Goal: Information Seeking & Learning: Learn about a topic

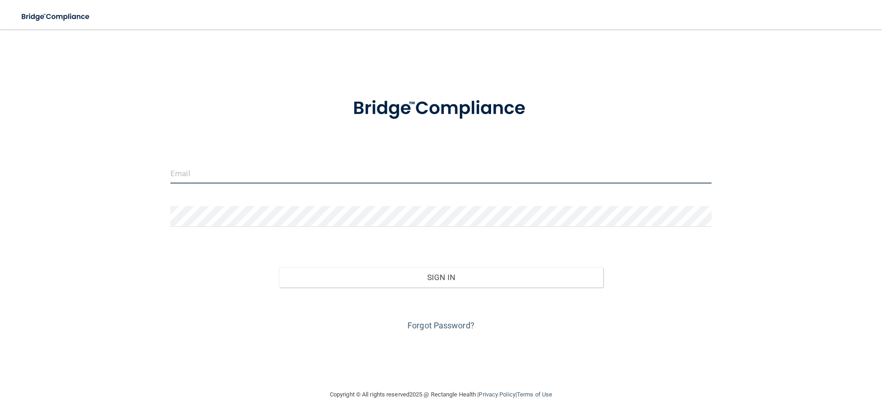
click at [276, 173] on input "email" at bounding box center [440, 173] width 541 height 21
type input "[EMAIL_ADDRESS][DOMAIN_NAME]"
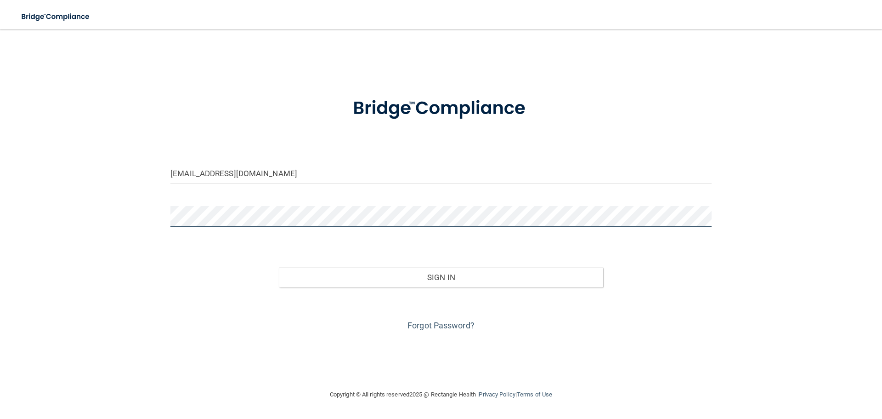
click at [279, 267] on button "Sign In" at bounding box center [441, 277] width 325 height 20
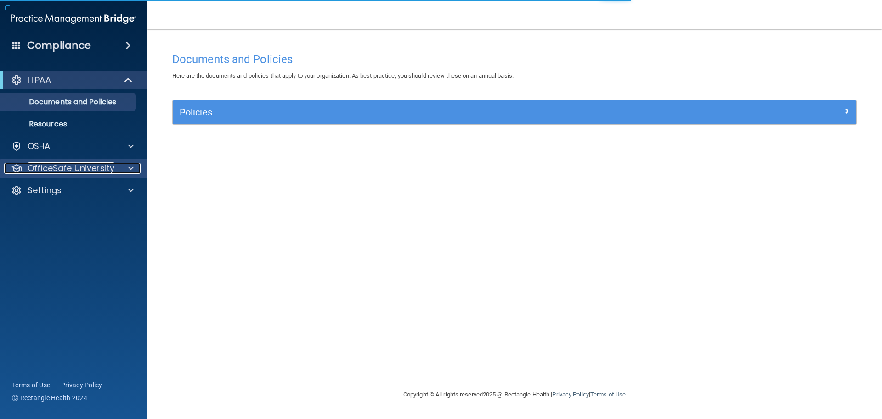
click at [125, 167] on div at bounding box center [129, 168] width 23 height 11
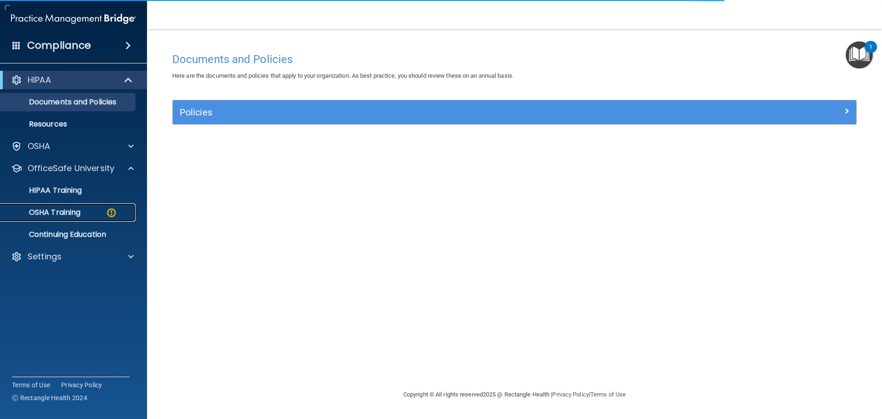
click at [80, 211] on p "OSHA Training" at bounding box center [43, 212] width 74 height 9
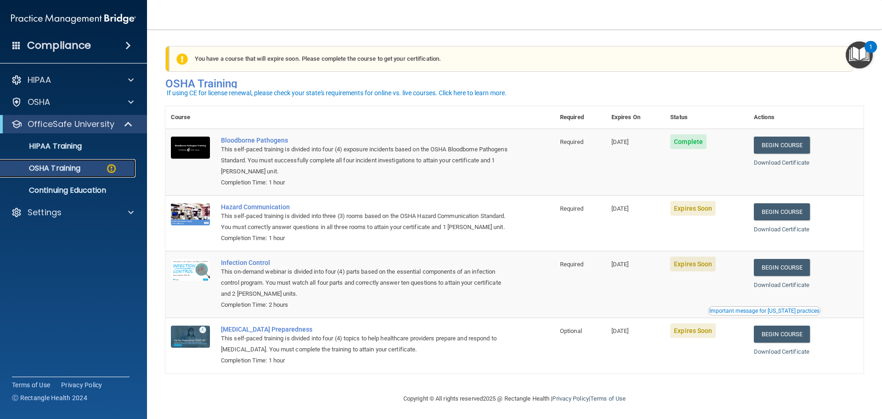
scroll to position [15, 0]
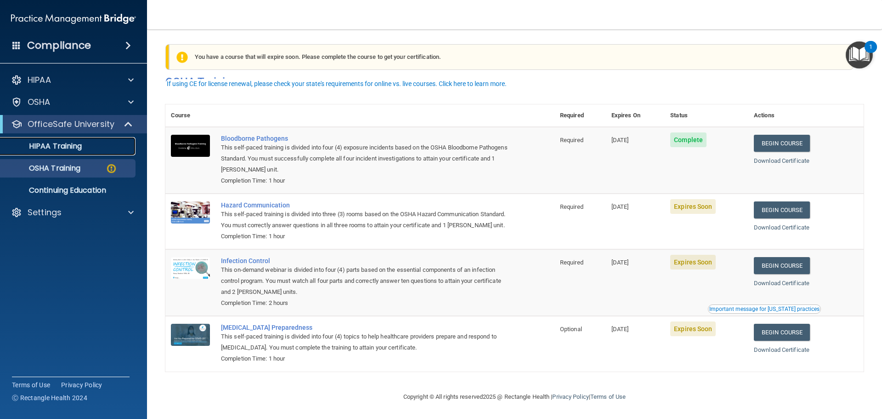
click at [78, 153] on link "HIPAA Training" at bounding box center [63, 146] width 145 height 18
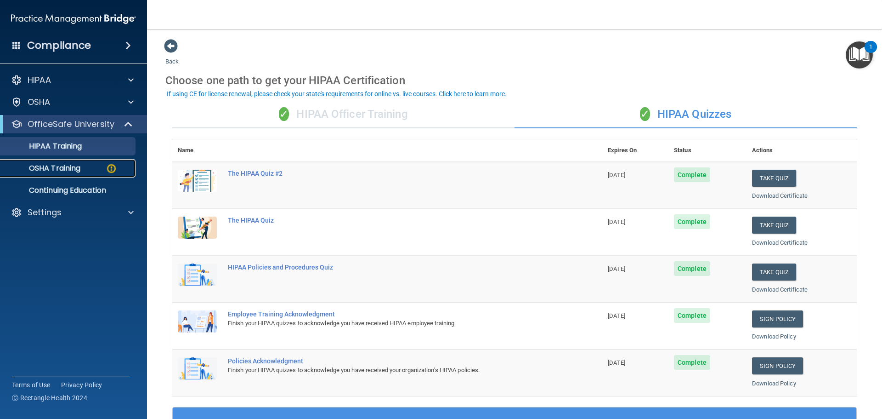
click at [82, 166] on div "OSHA Training" at bounding box center [68, 168] width 125 height 9
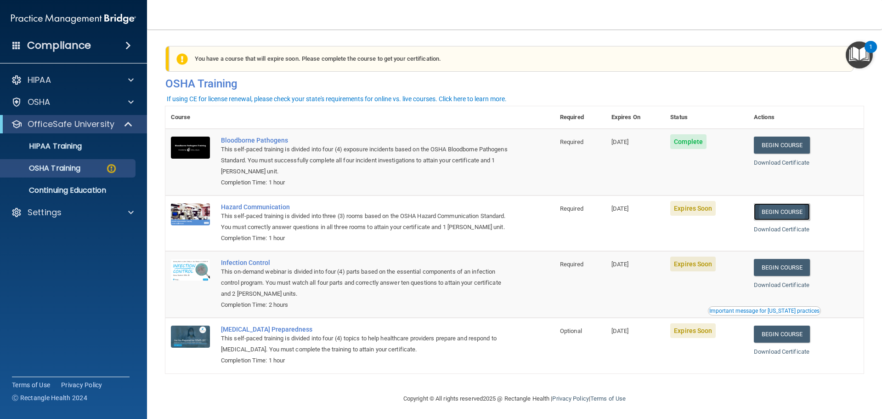
click at [780, 214] on link "Begin Course" at bounding box center [782, 211] width 56 height 17
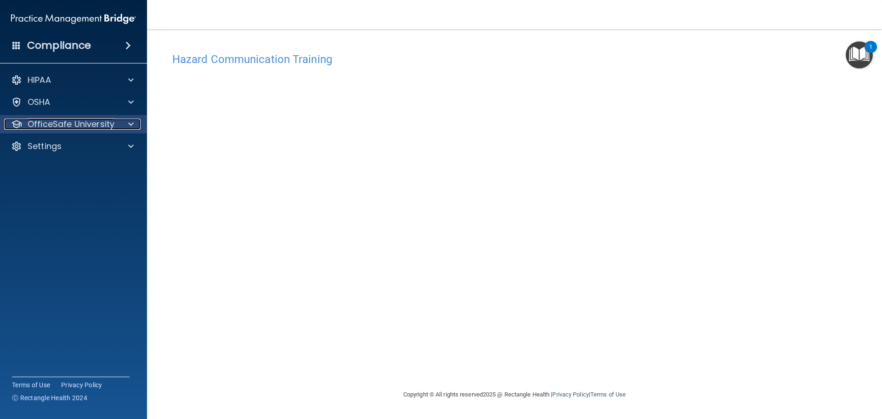
click at [125, 127] on div at bounding box center [129, 124] width 23 height 11
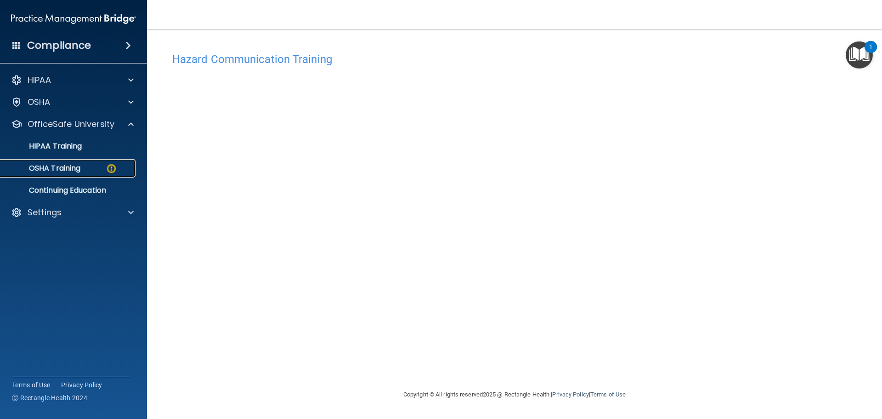
click at [80, 167] on p "OSHA Training" at bounding box center [43, 168] width 74 height 9
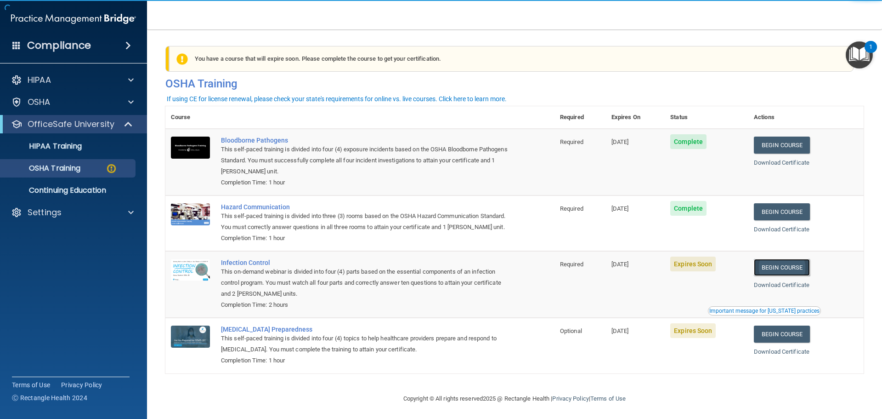
click at [794, 276] on link "Begin Course" at bounding box center [782, 267] width 56 height 17
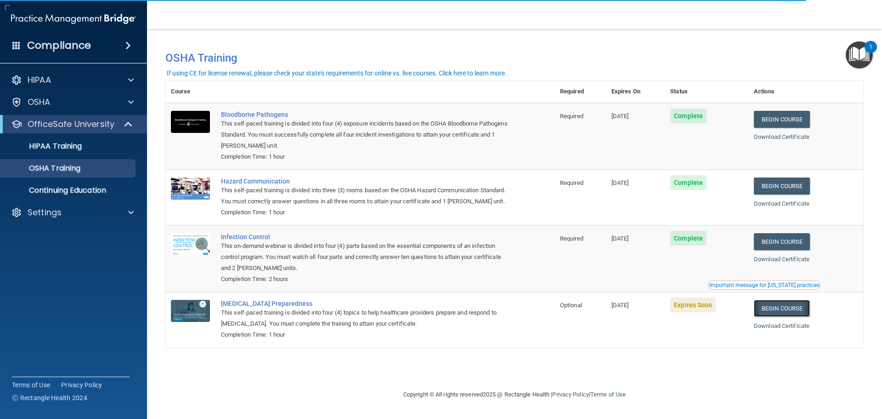
click at [786, 317] on link "Begin Course" at bounding box center [782, 308] width 56 height 17
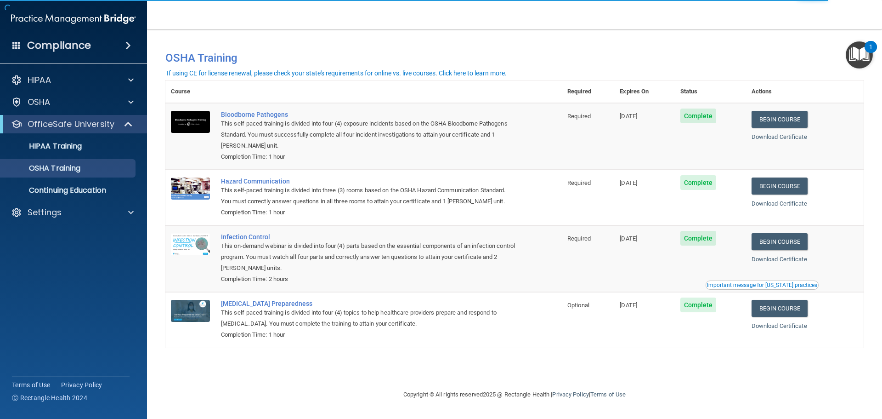
click at [77, 136] on ul "HIPAA Training OSHA Training Continuing Education" at bounding box center [74, 166] width 166 height 66
click at [73, 142] on p "HIPAA Training" at bounding box center [44, 145] width 76 height 9
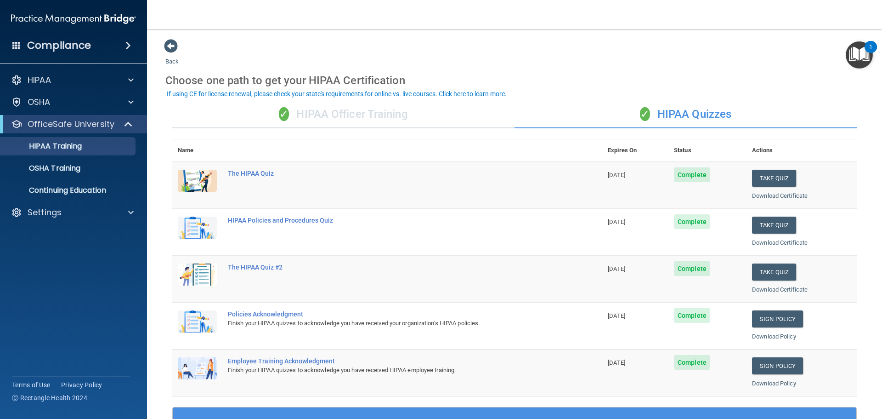
click at [337, 120] on div "✓ HIPAA Officer Training" at bounding box center [343, 115] width 342 height 28
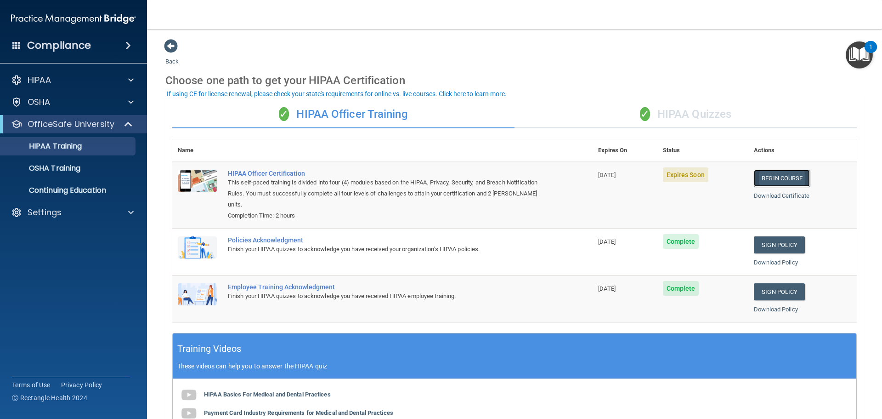
click at [756, 174] on link "Begin Course" at bounding box center [782, 178] width 56 height 17
